Goal: Task Accomplishment & Management: Use online tool/utility

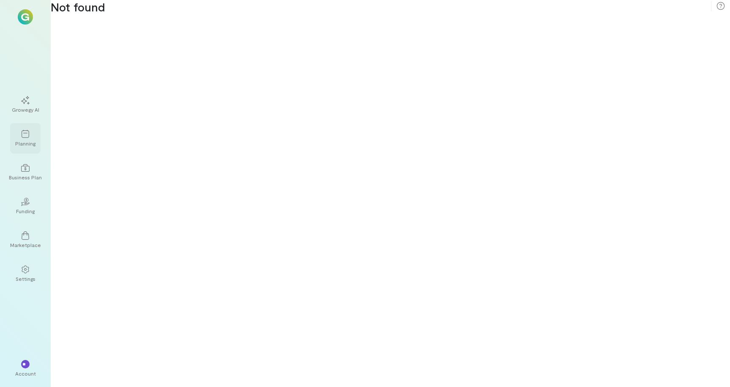
click at [25, 149] on div "Planning" at bounding box center [25, 138] width 30 height 30
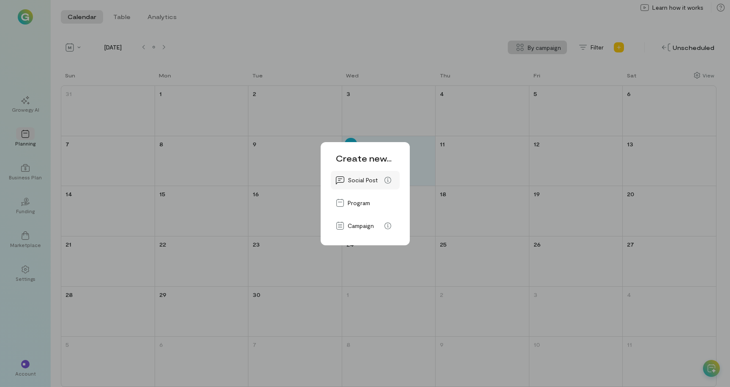
click at [376, 179] on span "Social Post" at bounding box center [363, 180] width 30 height 8
click at [372, 185] on div "Social Post" at bounding box center [365, 180] width 59 height 14
